Goal: Use online tool/utility

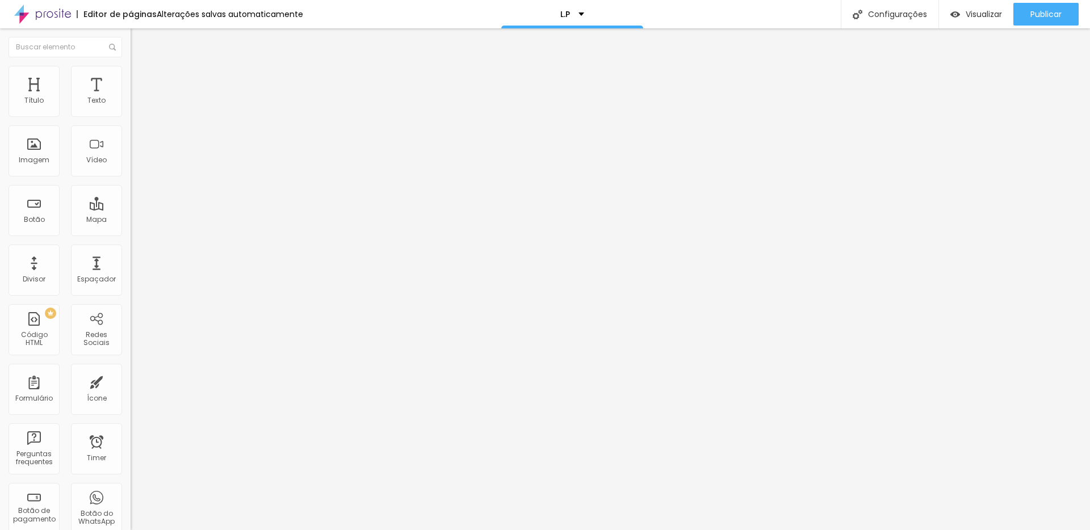
click at [685, 16] on div "Editor de páginas Alterações salvas automaticamente L.P Configurações Configura…" at bounding box center [545, 14] width 1090 height 28
click at [139, 37] on div "Editar Seção" at bounding box center [172, 41] width 67 height 9
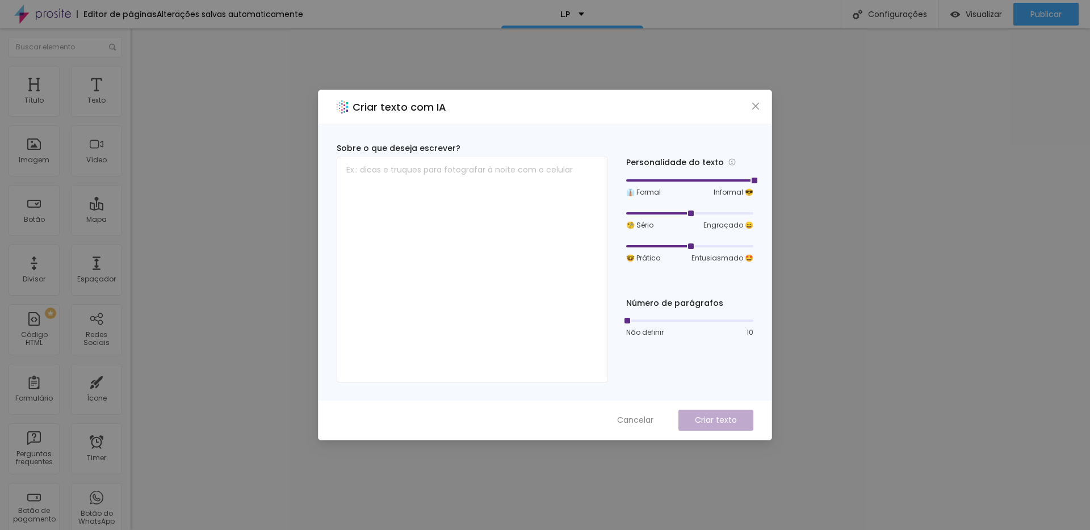
drag, startPoint x: 693, startPoint y: 178, endPoint x: 670, endPoint y: 186, distance: 24.1
click at [704, 186] on div "👔 Formal Informal 😎" at bounding box center [689, 187] width 127 height 22
click at [691, 218] on div "🧐 Sério Engraçado 😄" at bounding box center [689, 220] width 127 height 22
click at [708, 266] on div "Personalidade do texto 👔 Formal Informal 😎 🧐 Sério Engraçado 😄 🤓 Prático Entusi…" at bounding box center [689, 263] width 127 height 240
click at [712, 261] on span "Entusiasmado 🤩" at bounding box center [723, 258] width 62 height 10
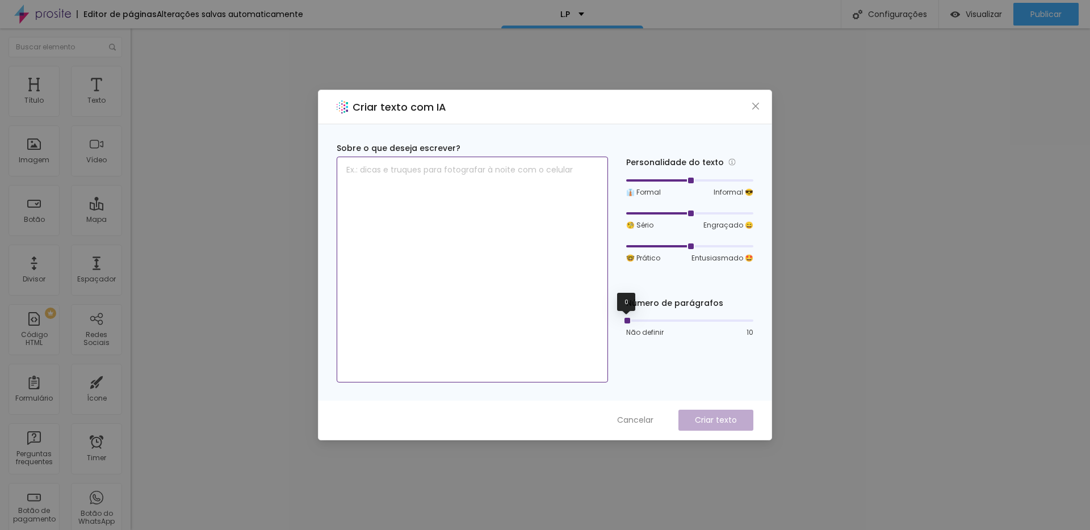
drag, startPoint x: 626, startPoint y: 319, endPoint x: 599, endPoint y: 328, distance: 28.2
click at [599, 328] on div "Sobre o que deseja escrever? Personalidade do texto 👔 Formal Informal 😎 🧐 Sério…" at bounding box center [545, 263] width 417 height 240
click at [646, 420] on span "Cancelar" at bounding box center [635, 421] width 36 height 12
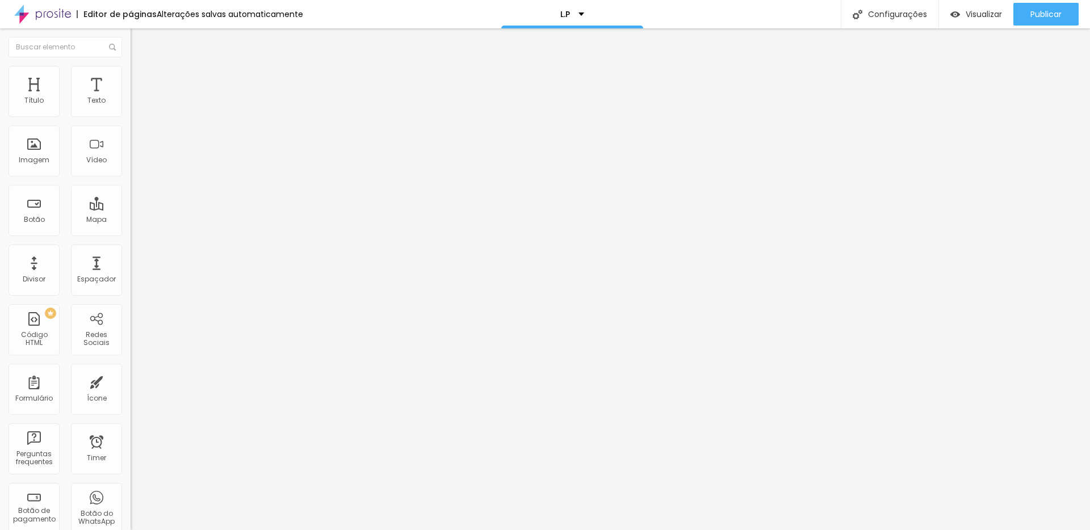
click at [25, 21] on img at bounding box center [42, 14] width 57 height 28
